Goal: Navigation & Orientation: Find specific page/section

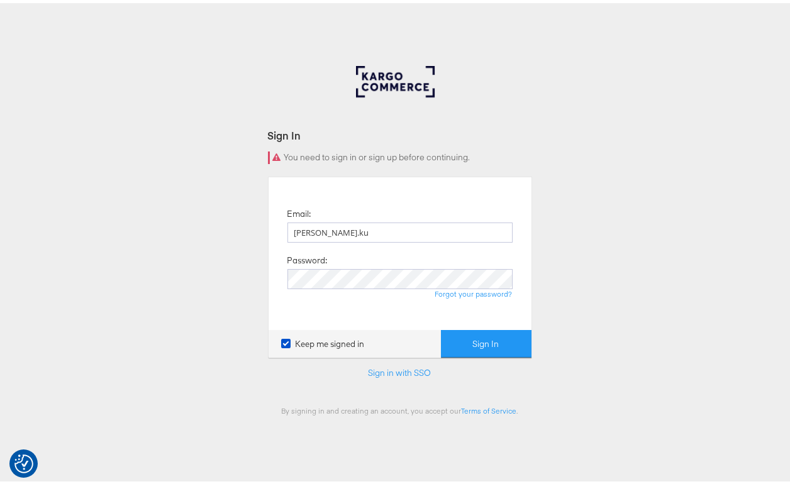
type input "[PERSON_NAME][EMAIL_ADDRESS][DOMAIN_NAME]"
click at [441, 327] on button "Sign In" at bounding box center [486, 341] width 91 height 28
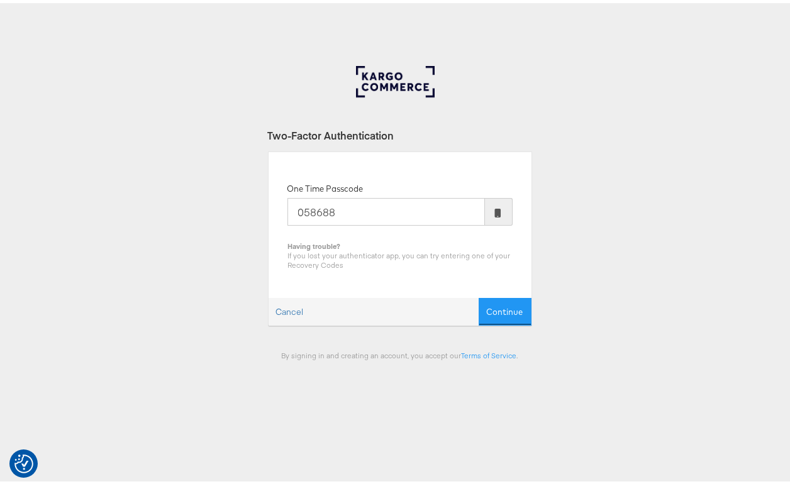
type input "058688"
click at [479, 295] on button "Continue" at bounding box center [505, 309] width 53 height 28
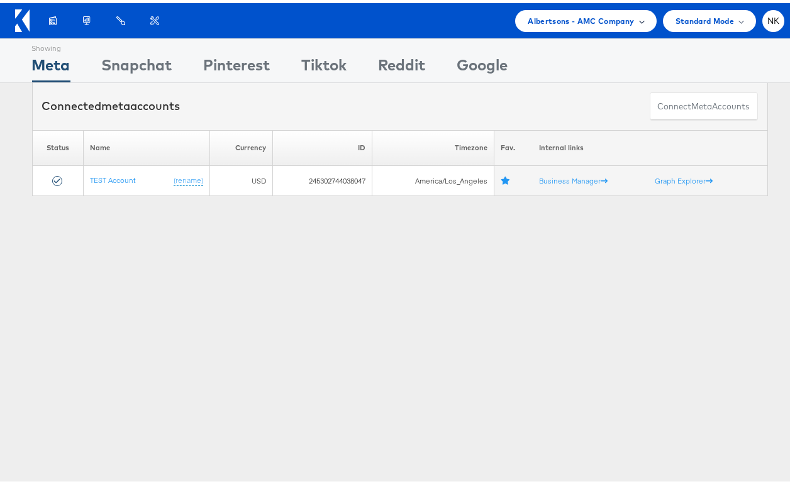
click at [633, 28] on div "Albertsons - AMC Company" at bounding box center [585, 18] width 141 height 22
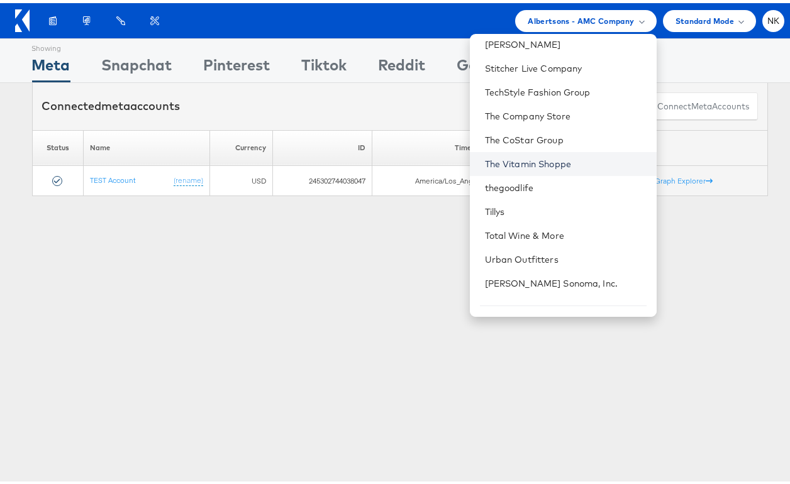
scroll to position [1050, 0]
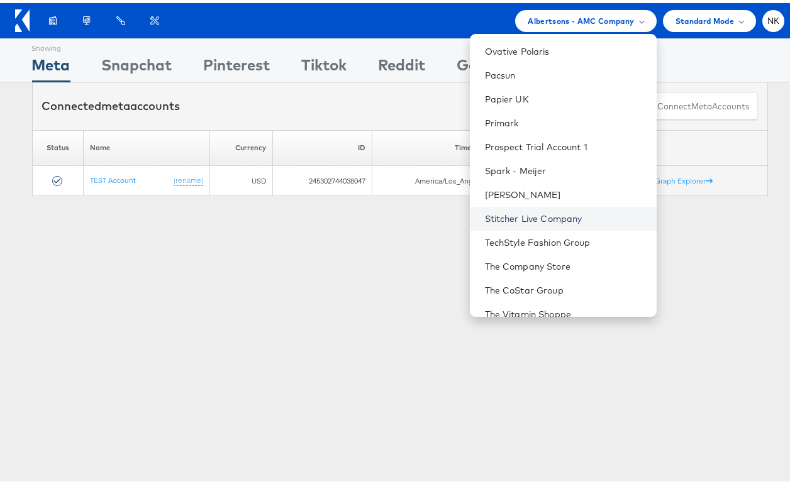
click at [540, 211] on link "Stitcher Live Company" at bounding box center [566, 215] width 162 height 13
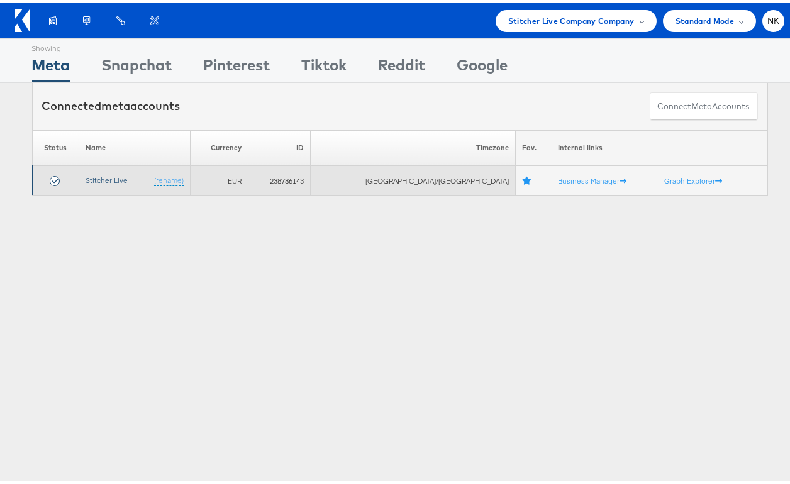
click at [104, 180] on link "Stitcher Live" at bounding box center [107, 176] width 42 height 9
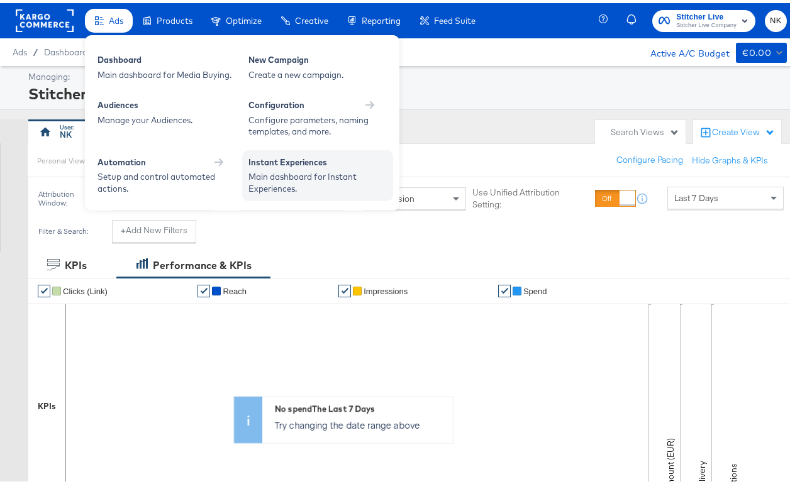
click at [299, 164] on div "Instant Experiences" at bounding box center [317, 160] width 138 height 15
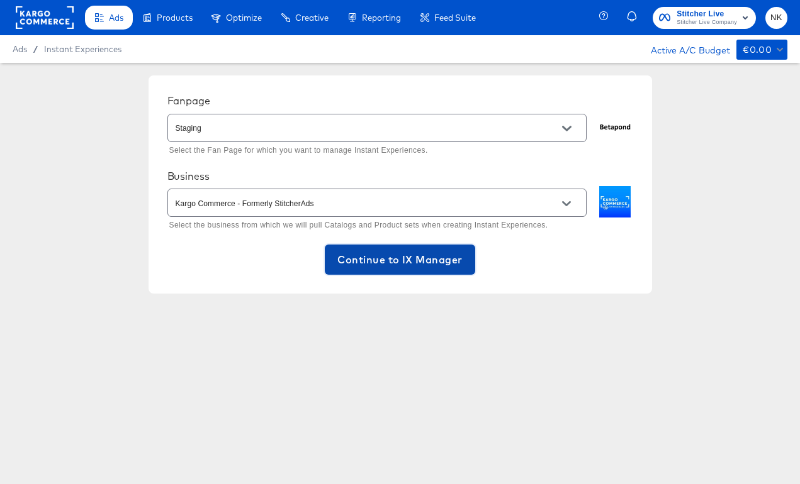
click at [390, 258] on span "Continue to IX Manager" at bounding box center [399, 260] width 125 height 18
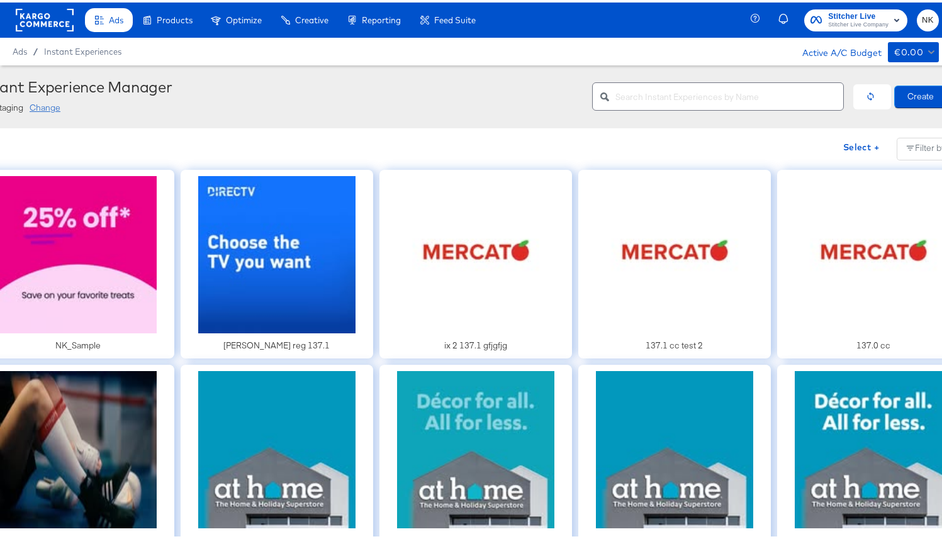
click at [52, 104] on div "Change" at bounding box center [45, 105] width 31 height 12
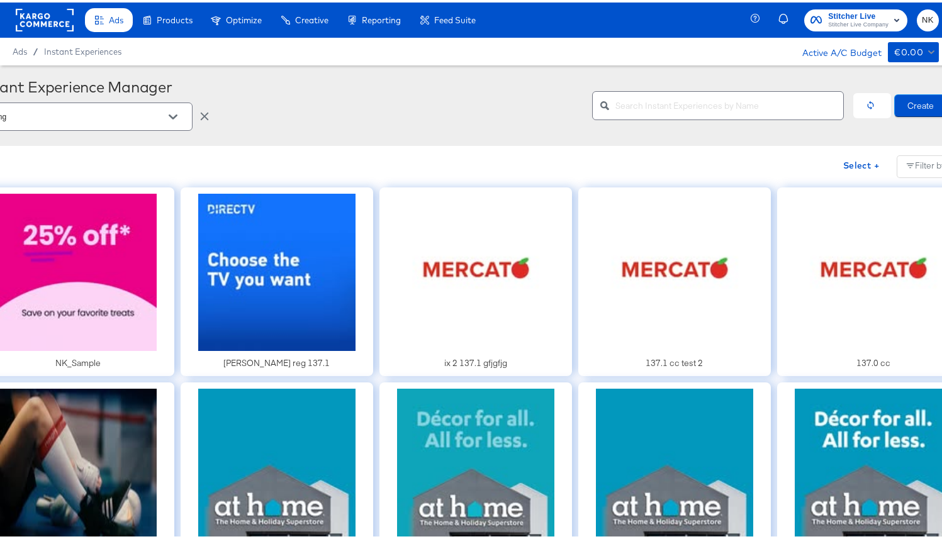
click at [84, 115] on input "Staging" at bounding box center [72, 115] width 189 height 14
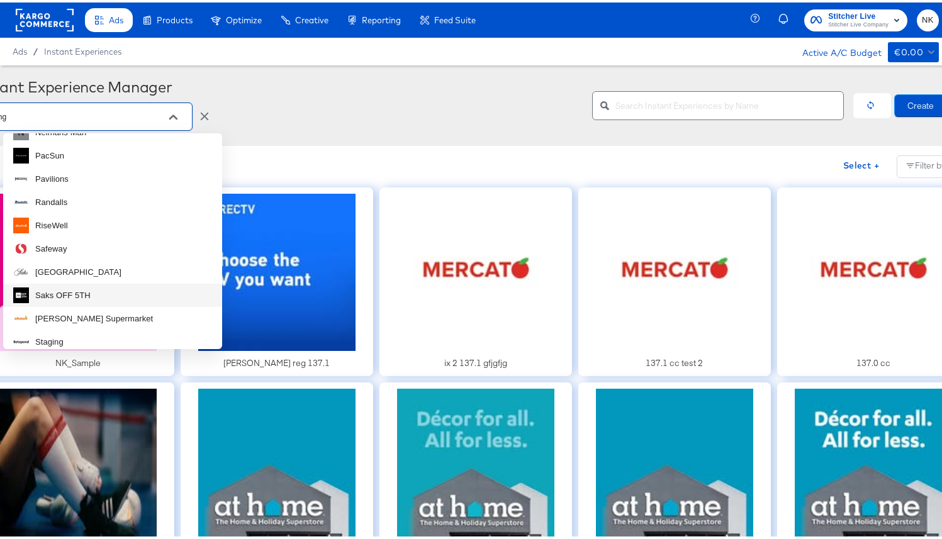
scroll to position [632, 0]
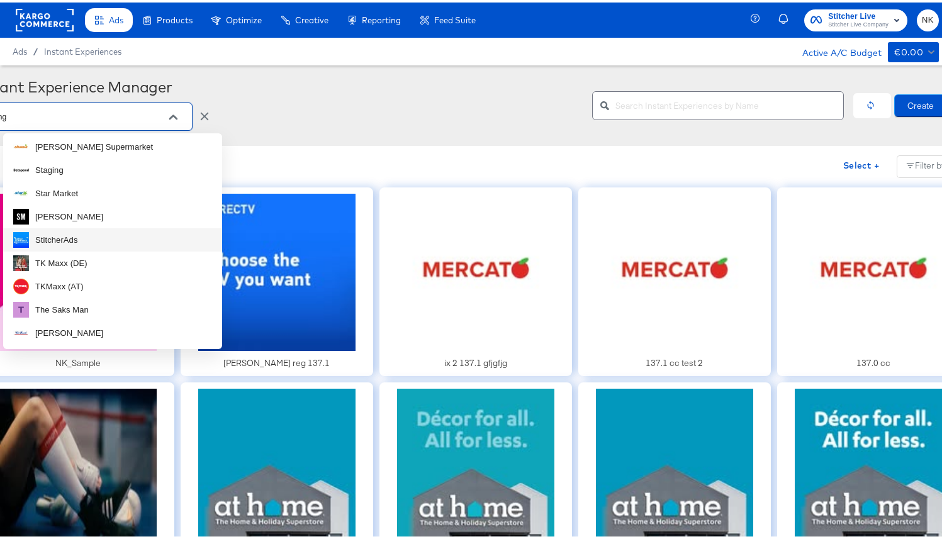
click at [93, 242] on li "StitcherAds" at bounding box center [112, 237] width 219 height 23
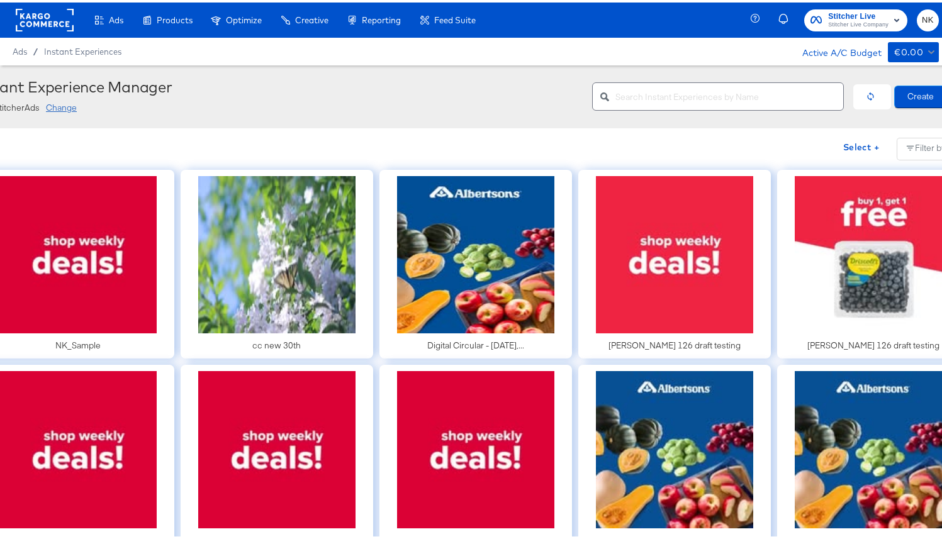
click at [40, 20] on rect at bounding box center [45, 17] width 58 height 23
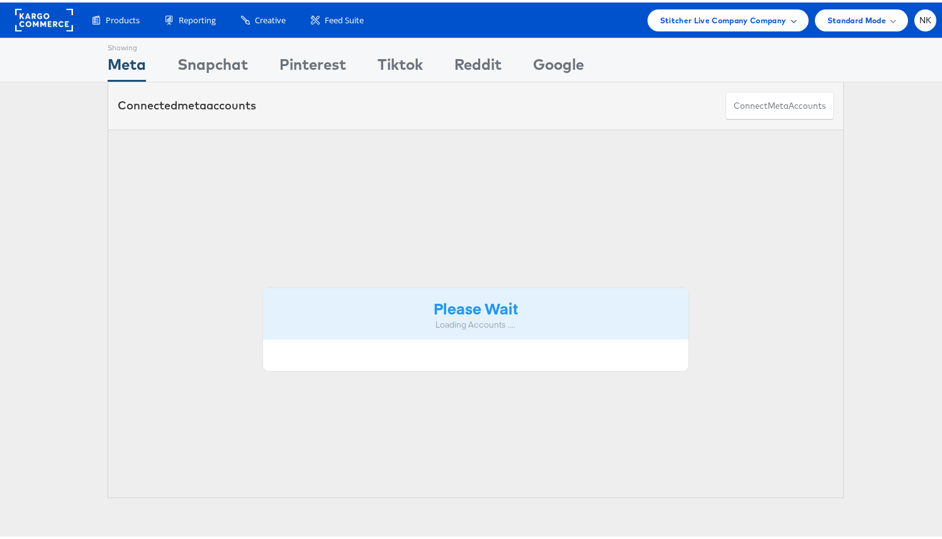
click at [725, 21] on span "Stitcher Live Company Company" at bounding box center [723, 17] width 126 height 13
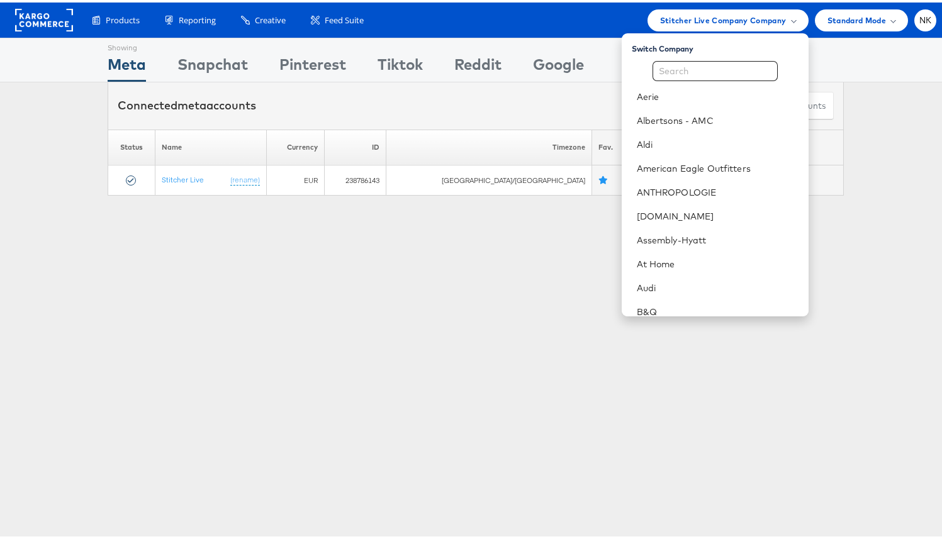
scroll to position [416, 0]
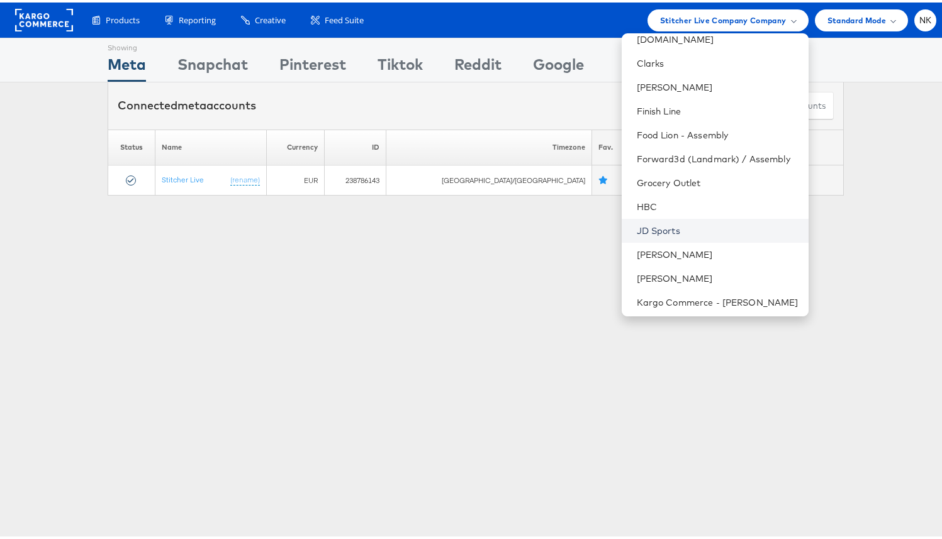
click at [663, 222] on link "JD Sports" at bounding box center [718, 228] width 162 height 13
